Goal: Transaction & Acquisition: Purchase product/service

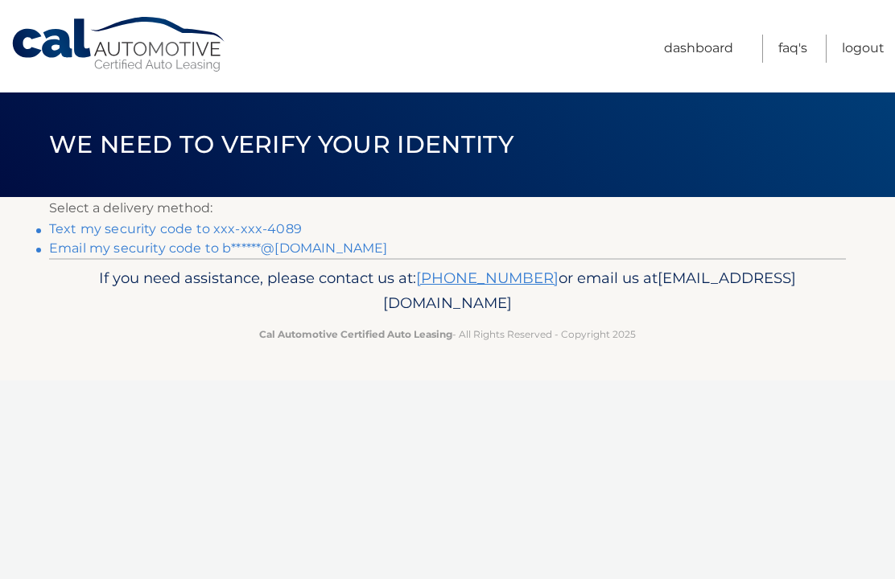
click at [282, 226] on link "Text my security code to xxx-xxx-4089" at bounding box center [175, 228] width 253 height 15
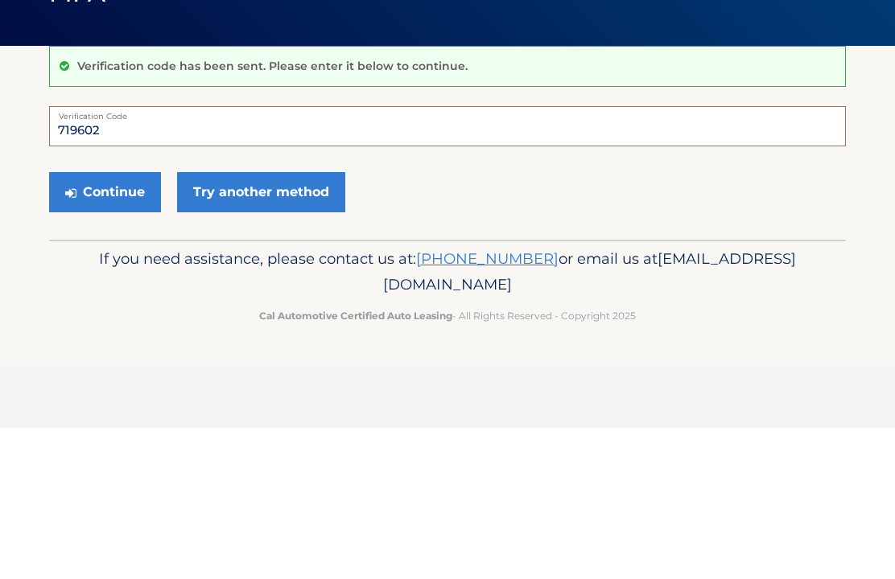
type input "719602"
click at [126, 323] on button "Continue" at bounding box center [105, 343] width 112 height 40
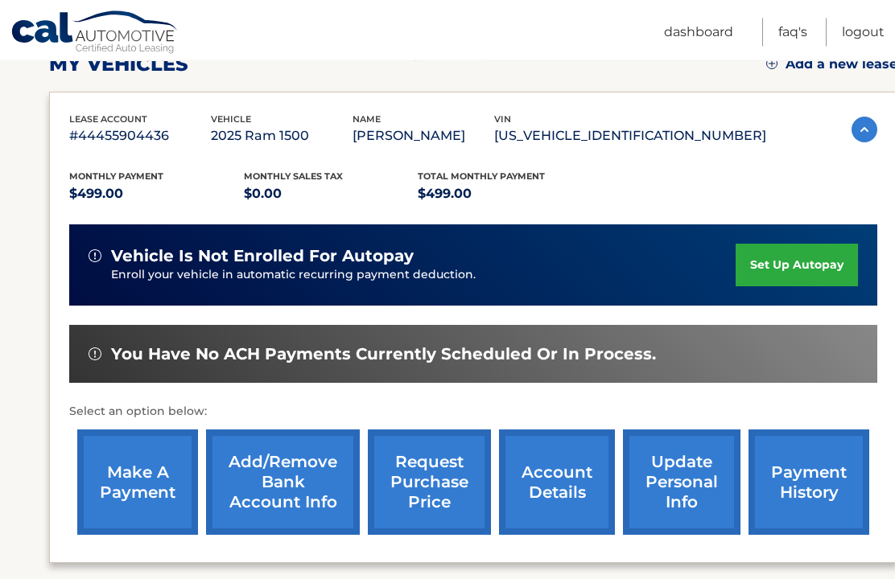
scroll to position [244, 0]
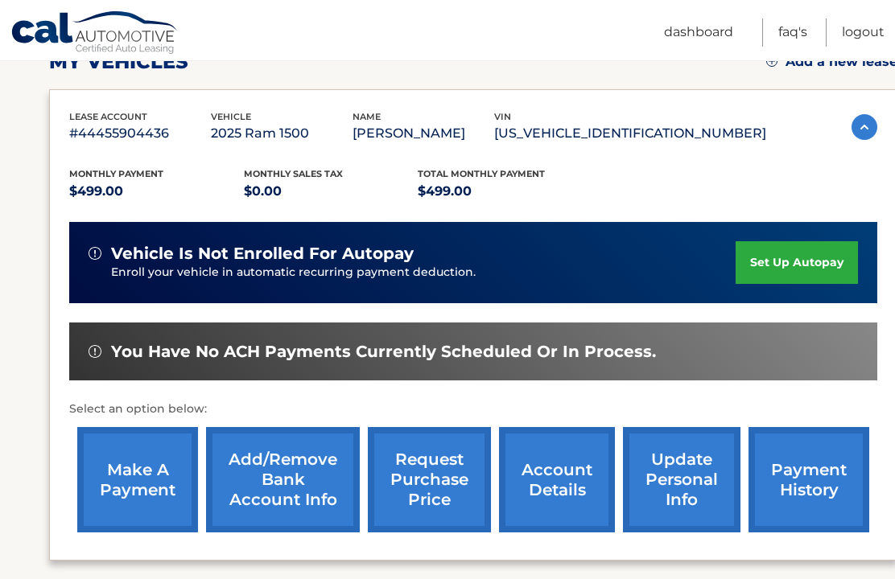
click at [146, 480] on link "make a payment" at bounding box center [137, 479] width 121 height 105
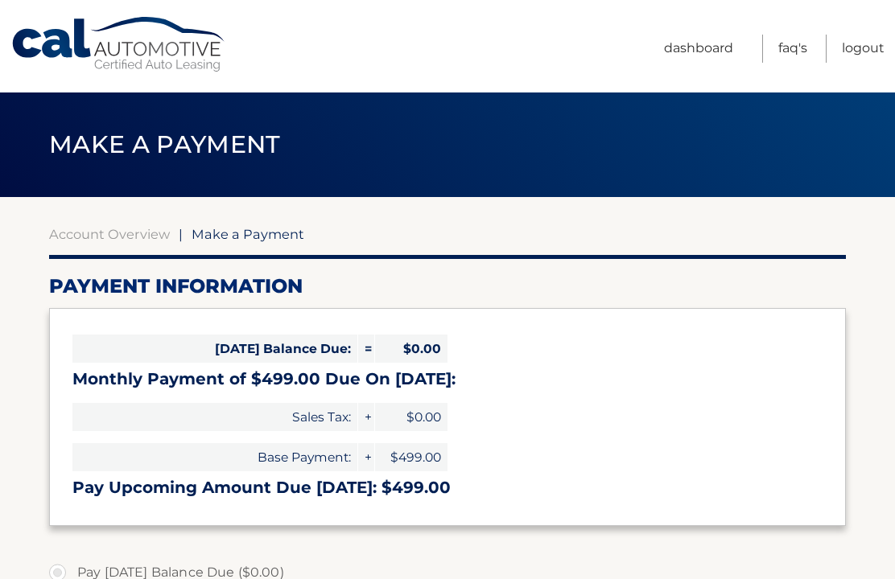
select select "NmRkMTRiZWYtZTZjNS00MGIxLWJjNTItZTczMTlkNWVkMjM3"
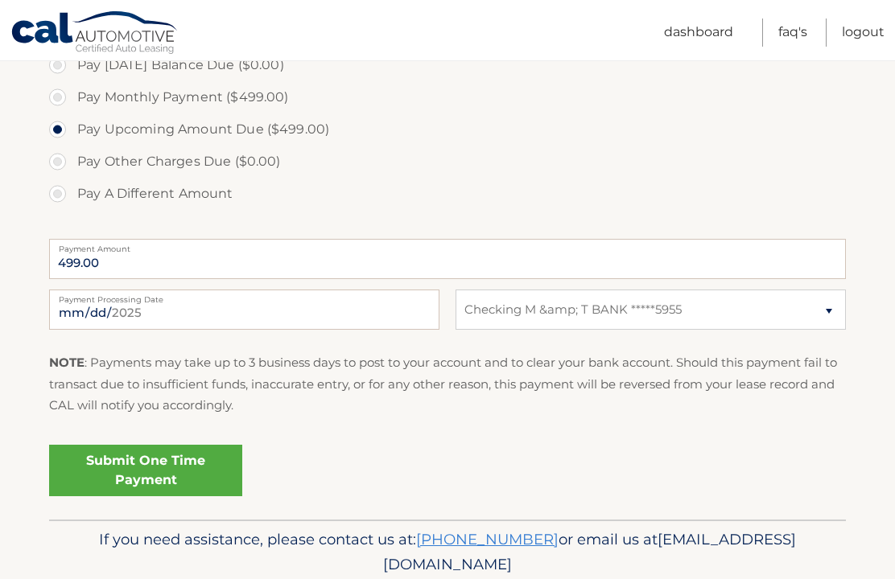
scroll to position [511, 0]
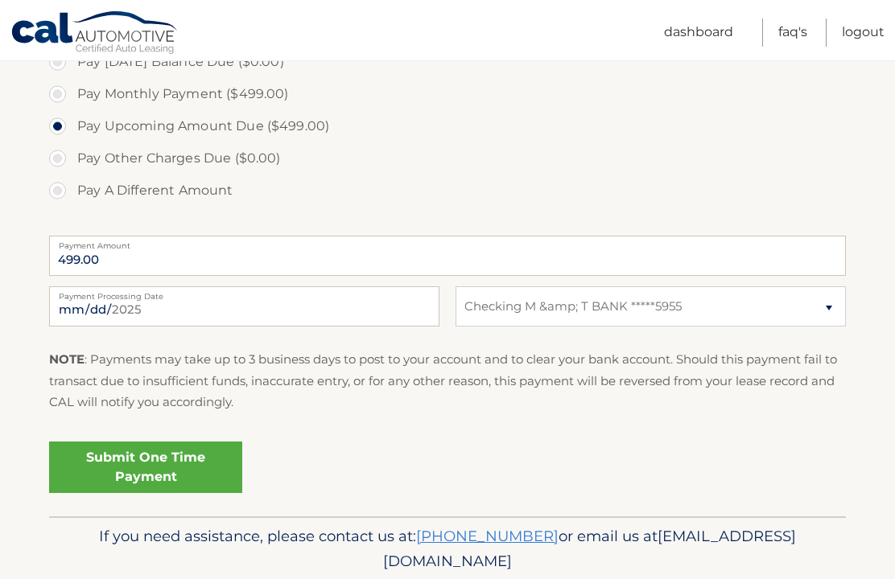
click at [143, 469] on link "Submit One Time Payment" at bounding box center [145, 468] width 193 height 52
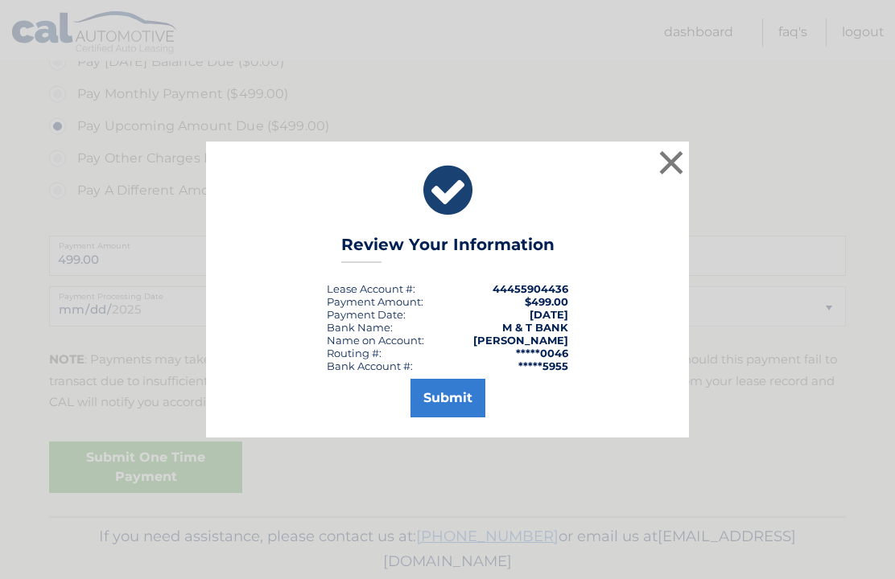
click at [439, 418] on button "Submit" at bounding box center [447, 398] width 75 height 39
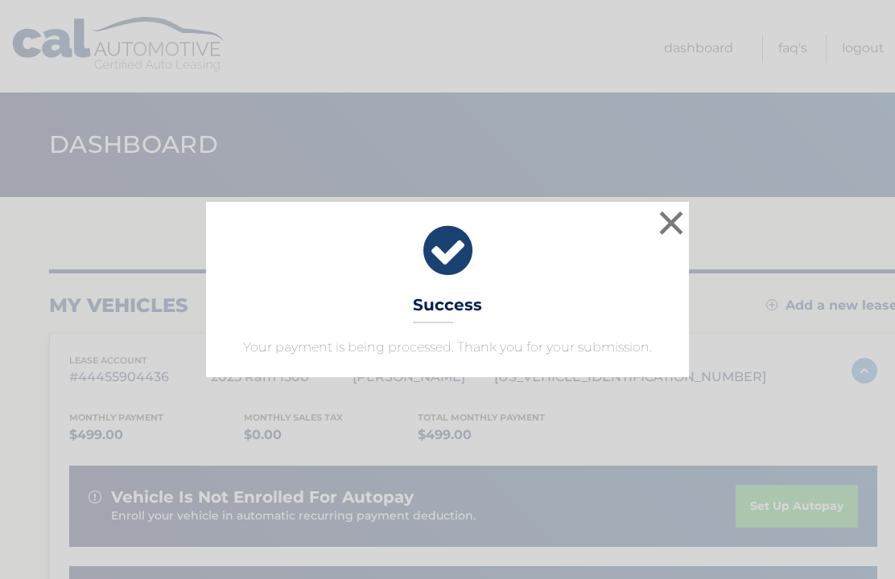
click at [666, 225] on button "×" at bounding box center [671, 223] width 32 height 32
